Goal: Task Accomplishment & Management: Complete application form

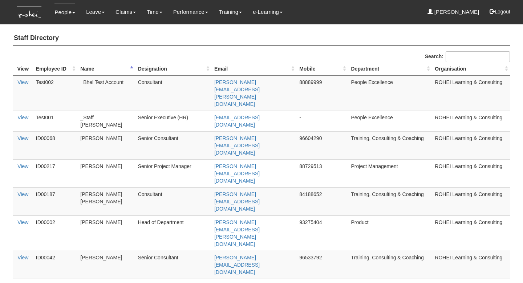
select select "50"
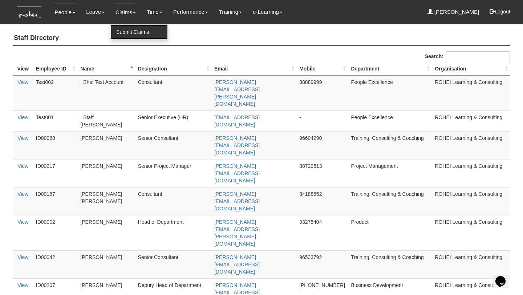
click at [133, 32] on link "Submit Claims" at bounding box center [138, 32] width 57 height 15
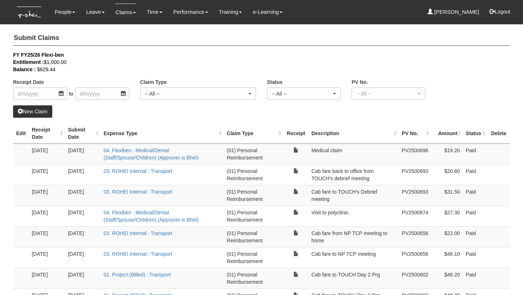
select select "50"
click at [63, 93] on input "search" at bounding box center [40, 94] width 54 height 12
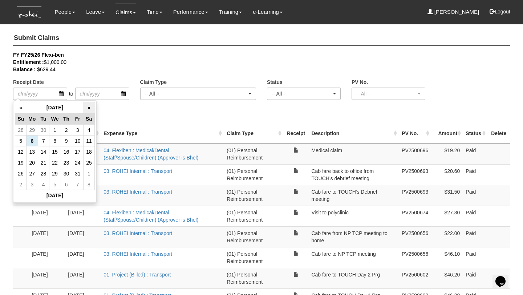
click at [91, 111] on th "»" at bounding box center [88, 107] width 11 height 11
click at [16, 105] on th "«" at bounding box center [20, 107] width 11 height 11
click at [32, 141] on td "6" at bounding box center [32, 140] width 11 height 11
type input "6/10/2025"
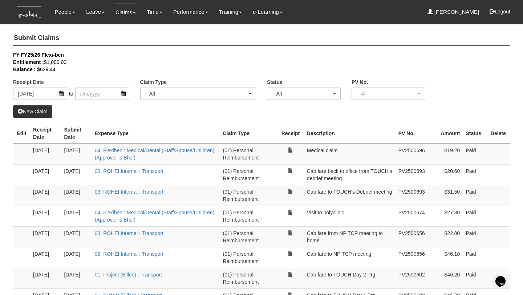
select select "50"
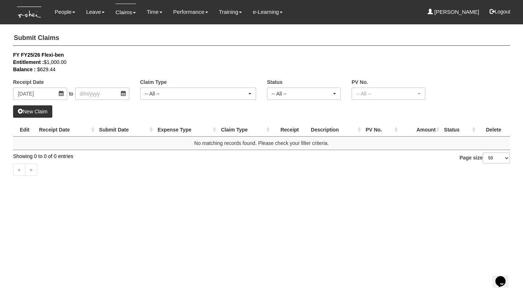
click at [47, 111] on link "New Claim" at bounding box center [32, 111] width 39 height 12
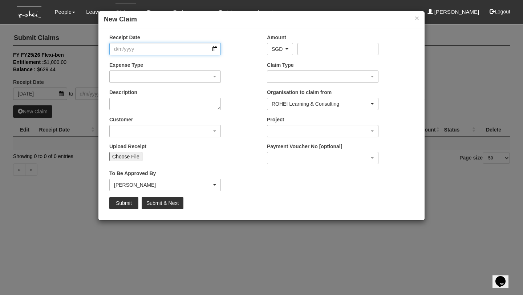
click at [171, 50] on input "Receipt Date" at bounding box center [165, 49] width 112 height 12
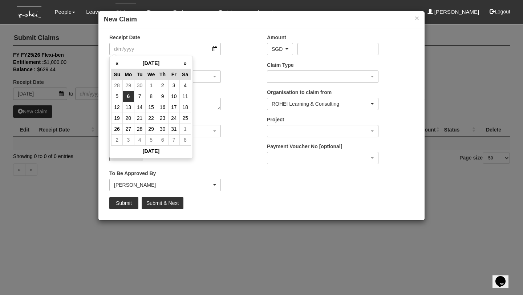
click at [127, 96] on td "6" at bounding box center [128, 96] width 11 height 11
type input "6/10/2025"
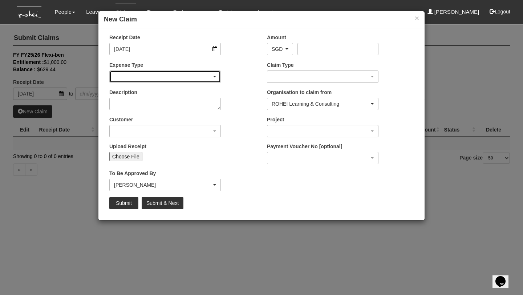
click at [133, 79] on div "button" at bounding box center [165, 77] width 111 height 12
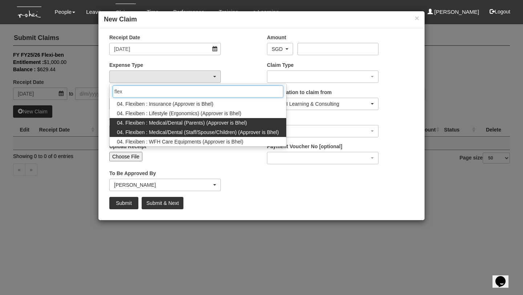
type input "flex"
click at [202, 132] on span "04. Flexiben : Medical/Dental (Staff/Spouse/Children) (Approver is Bhel)" at bounding box center [198, 132] width 162 height 7
select select "146"
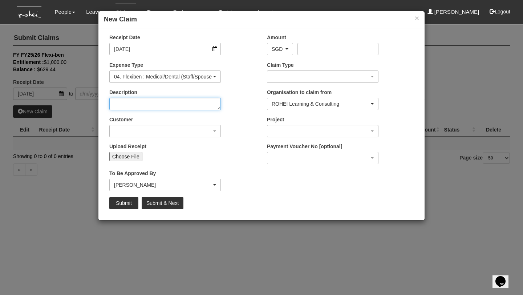
click at [186, 102] on textarea "Description" at bounding box center [165, 104] width 112 height 12
type textarea "Health Screening"
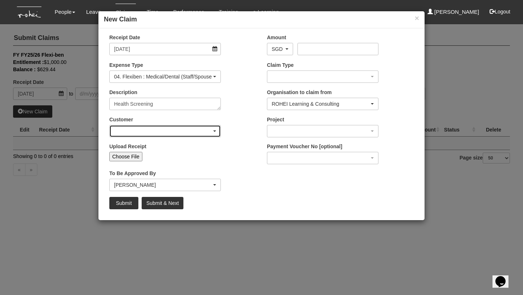
click at [185, 133] on div "button" at bounding box center [165, 131] width 111 height 12
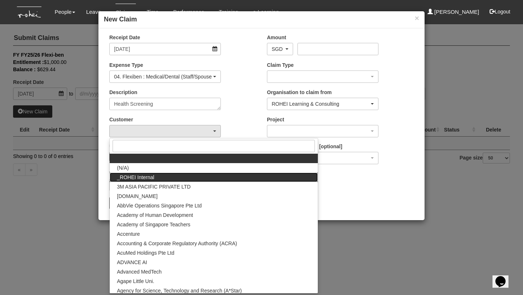
click at [179, 175] on link "_ROHEI Internal" at bounding box center [214, 177] width 208 height 9
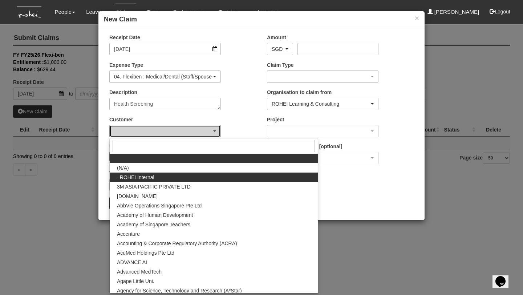
select select "397"
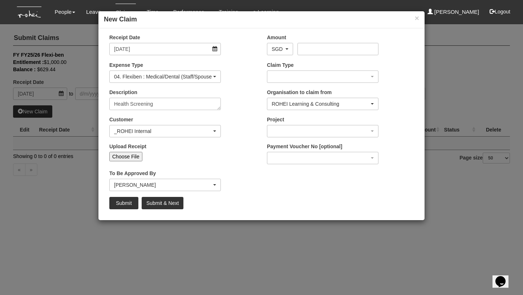
click at [124, 154] on input "Choose File" at bounding box center [125, 156] width 33 height 9
type input "C:\fakepath\HOP Health Screening E-Receipt.pdf"
type input "Choose Another File"
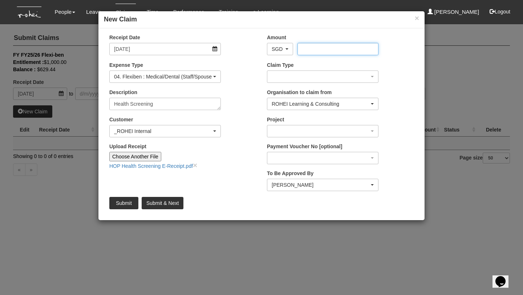
click at [321, 48] on input "Amount" at bounding box center [337, 49] width 81 height 12
type input "313.9"
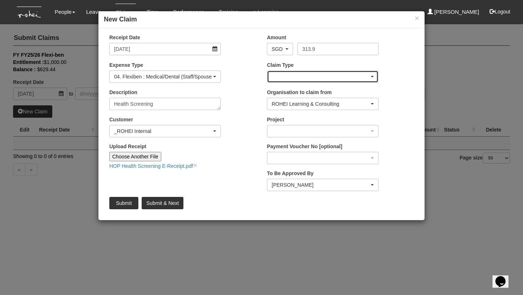
click at [307, 75] on div "button" at bounding box center [322, 77] width 111 height 12
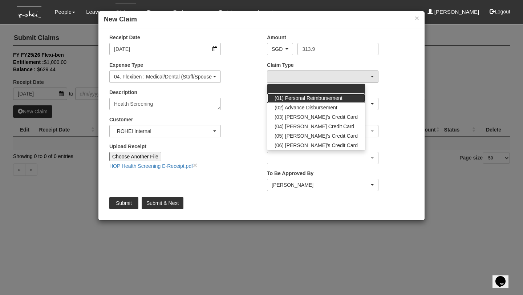
click at [305, 98] on span "(01) Personal Reimbursement" at bounding box center [309, 97] width 68 height 7
select select "14"
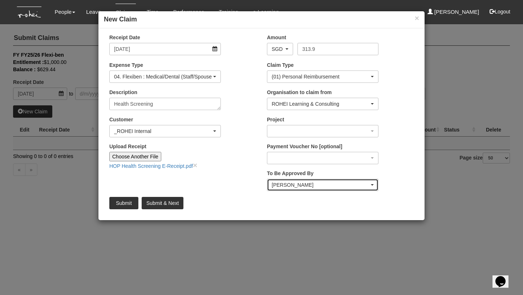
click at [315, 182] on div "[PERSON_NAME]" at bounding box center [321, 184] width 98 height 7
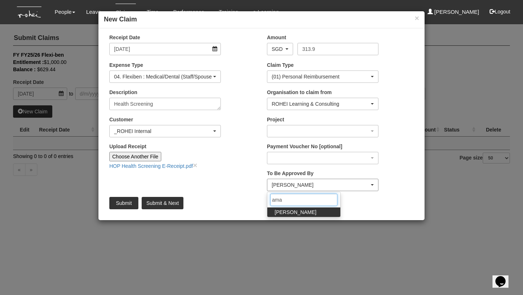
type input "ama"
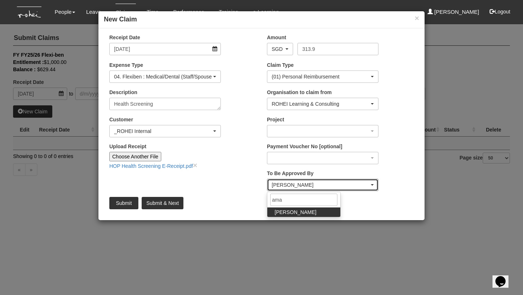
select select "edb3de3f-770e-4307-a283-f606937ddba3"
click at [296, 187] on div "[PERSON_NAME]" at bounding box center [321, 184] width 98 height 7
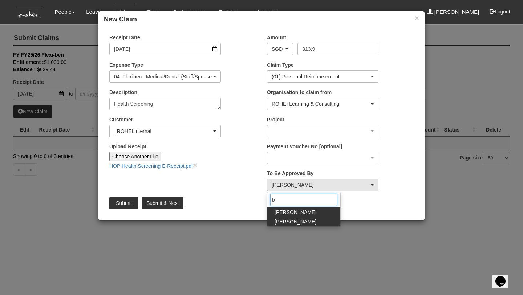
type input "b"
click at [289, 219] on span "[PERSON_NAME]" at bounding box center [296, 221] width 42 height 7
select select "7c74568e-c65a-4e2f-b023-70974c8e3265"
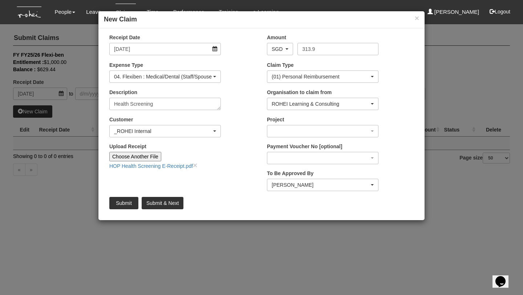
click at [309, 204] on div "Submit Submit & Next" at bounding box center [261, 203] width 315 height 12
click at [336, 48] on input "313.9" at bounding box center [337, 49] width 81 height 12
type input "313.90"
click at [224, 182] on div "Receipt Date 6/10/2025 Amount AED AFN ALL AMD ANG AOA ARS AUD AWG AZN BAM BBD B…" at bounding box center [261, 124] width 326 height 181
click at [117, 207] on input "Submit" at bounding box center [123, 203] width 29 height 12
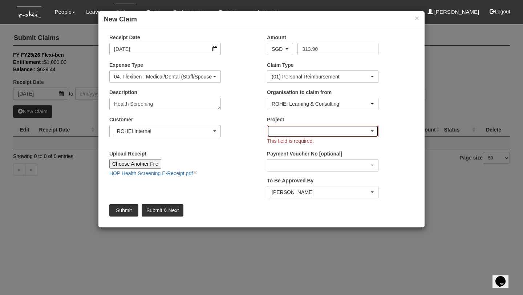
click at [280, 135] on div "button" at bounding box center [322, 131] width 111 height 12
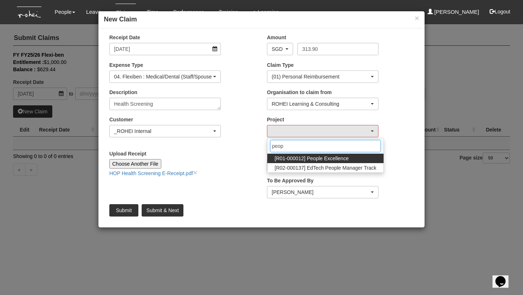
type input "peop"
click at [316, 161] on span "[R01-000012] People Excellence" at bounding box center [312, 158] width 74 height 7
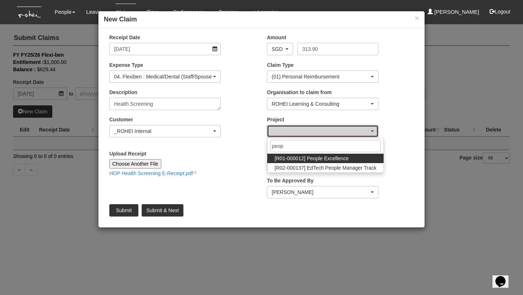
select select "1221"
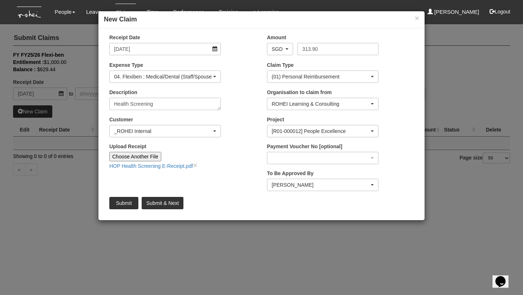
click at [233, 166] on div "Upload Receipt Choose Another File HOP Health Screening E-Receipt.pdf ×" at bounding box center [183, 159] width 158 height 32
click at [123, 205] on input "Submit" at bounding box center [123, 203] width 29 height 12
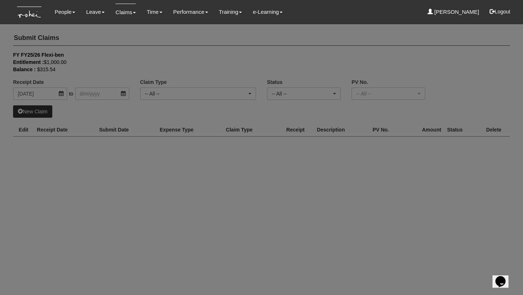
select select "50"
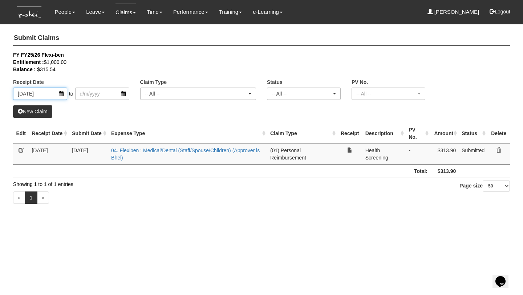
click at [62, 95] on input "6/10/2025" at bounding box center [40, 94] width 54 height 12
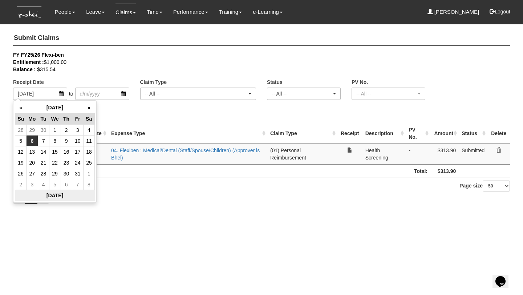
click at [57, 198] on th "Today" at bounding box center [55, 195] width 80 height 11
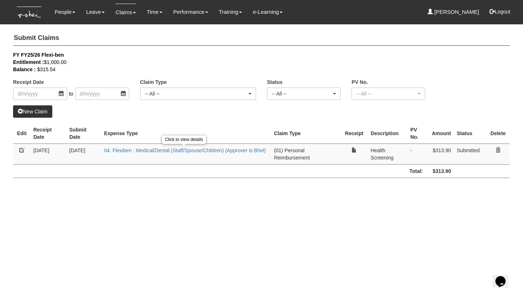
select select "50"
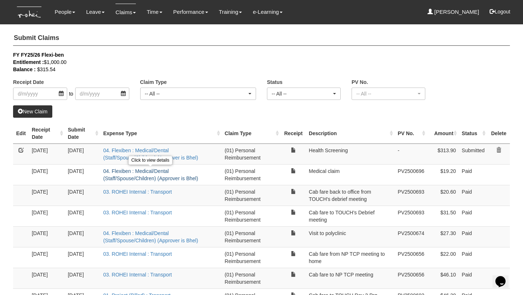
click at [152, 173] on link "04. Flexiben : Medical/Dental (Staff/Spouse/Children) (Approver is Bhel)" at bounding box center [150, 174] width 95 height 13
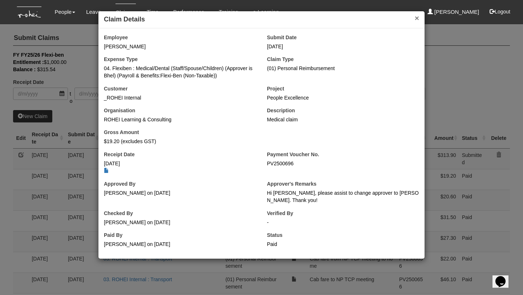
click at [415, 18] on button "×" at bounding box center [417, 18] width 4 height 8
